Goal: Task Accomplishment & Management: Complete application form

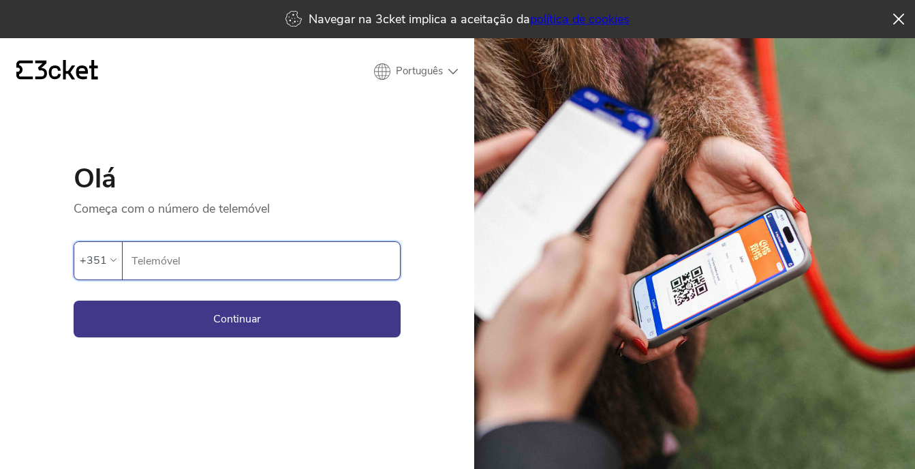
click at [222, 260] on input "Telemóvel" at bounding box center [265, 260] width 269 height 37
type input "935256966"
click at [236, 326] on button "Continuar" at bounding box center [237, 319] width 327 height 37
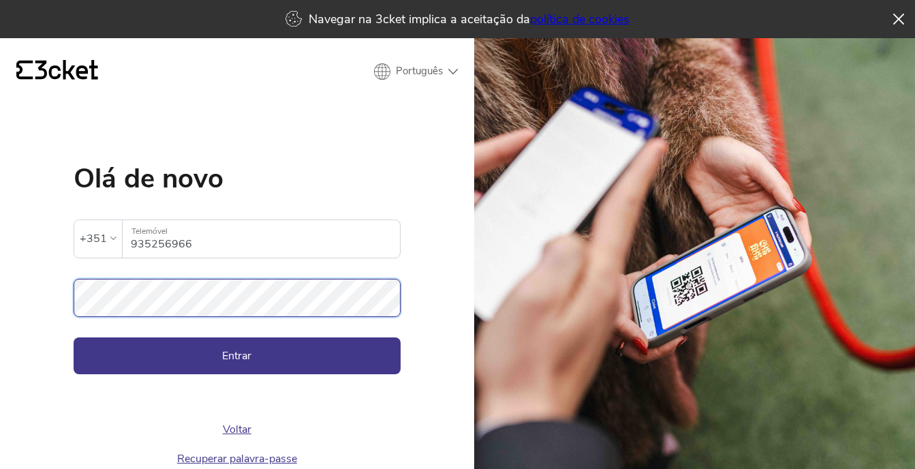
click at [74, 337] on button "Entrar" at bounding box center [237, 355] width 327 height 37
